Goal: Task Accomplishment & Management: Complete application form

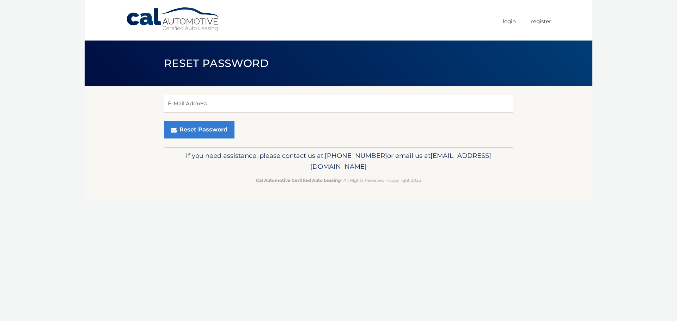
click at [259, 102] on input "E-Mail Address" at bounding box center [338, 104] width 349 height 18
type input "simplystein24@aol.com"
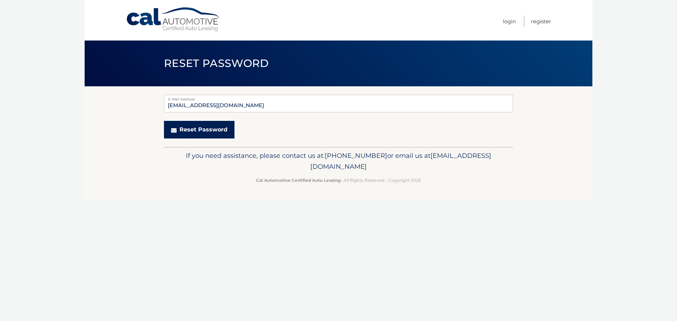
click at [204, 131] on button "Reset Password" at bounding box center [199, 130] width 70 height 18
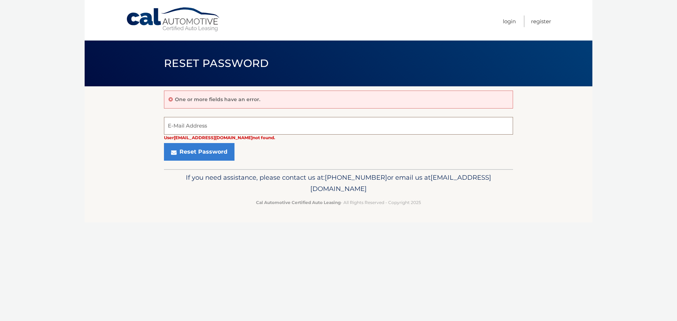
click at [259, 125] on input "E-Mail Address" at bounding box center [338, 126] width 349 height 18
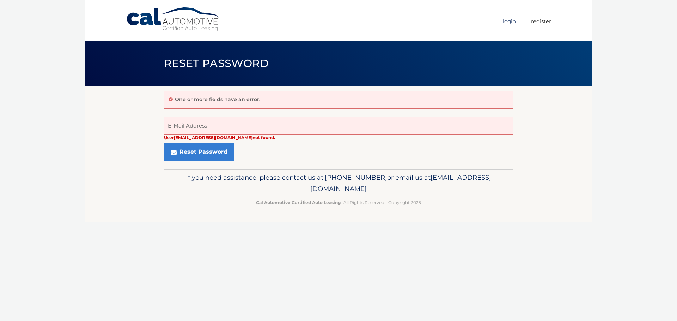
click at [509, 21] on link "Login" at bounding box center [509, 22] width 13 height 12
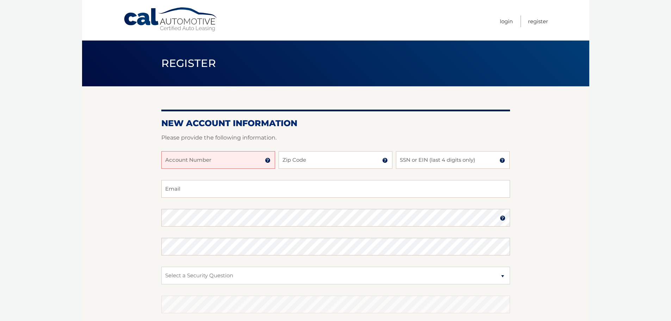
click at [250, 162] on input "Account Number" at bounding box center [218, 160] width 114 height 18
